Goal: Transaction & Acquisition: Book appointment/travel/reservation

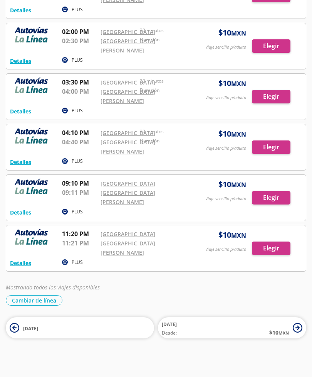
scroll to position [640, 0]
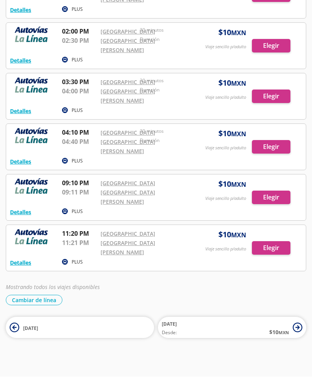
click at [30, 166] on button "Detalles" at bounding box center [20, 162] width 21 height 8
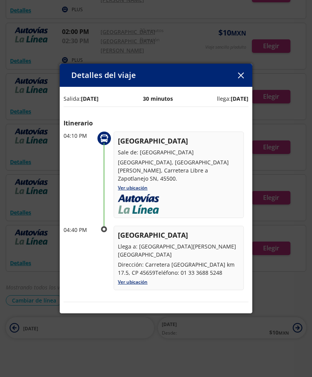
click at [243, 81] on button "button" at bounding box center [241, 75] width 12 height 12
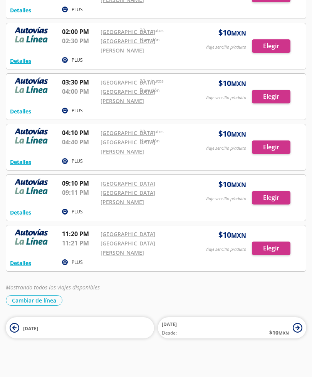
click at [276, 170] on div at bounding box center [156, 147] width 300 height 46
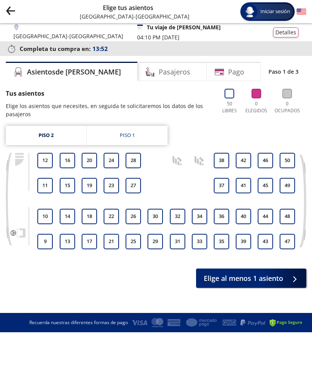
click at [133, 139] on link "Piso 1" at bounding box center [127, 135] width 81 height 19
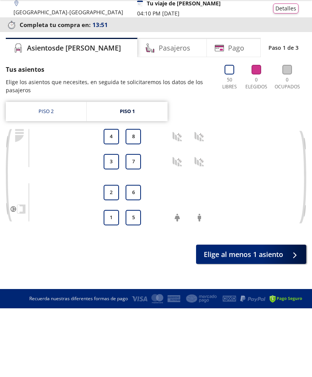
scroll to position [25, 0]
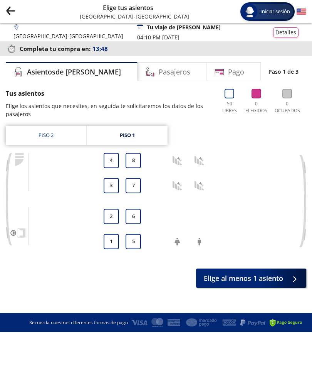
click at [64, 126] on link "Piso 2" at bounding box center [46, 135] width 81 height 19
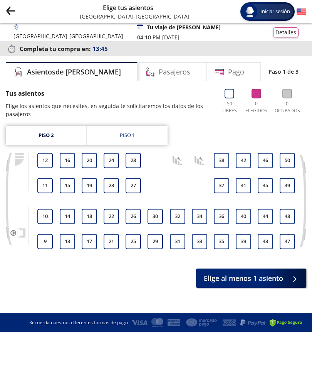
click at [46, 234] on button "9" at bounding box center [44, 241] width 15 height 15
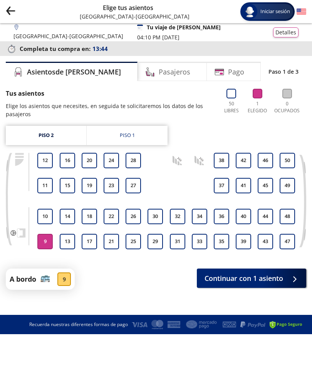
click at [46, 209] on button "10" at bounding box center [44, 216] width 15 height 15
click at [253, 273] on span "Continuar con 2 asientos" at bounding box center [242, 278] width 82 height 10
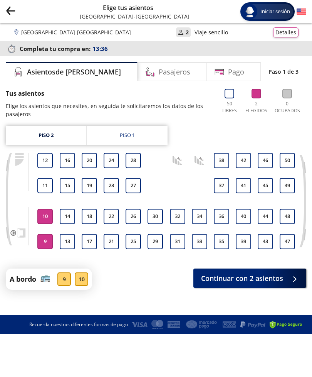
scroll to position [25, 0]
